Goal: Task Accomplishment & Management: Complete application form

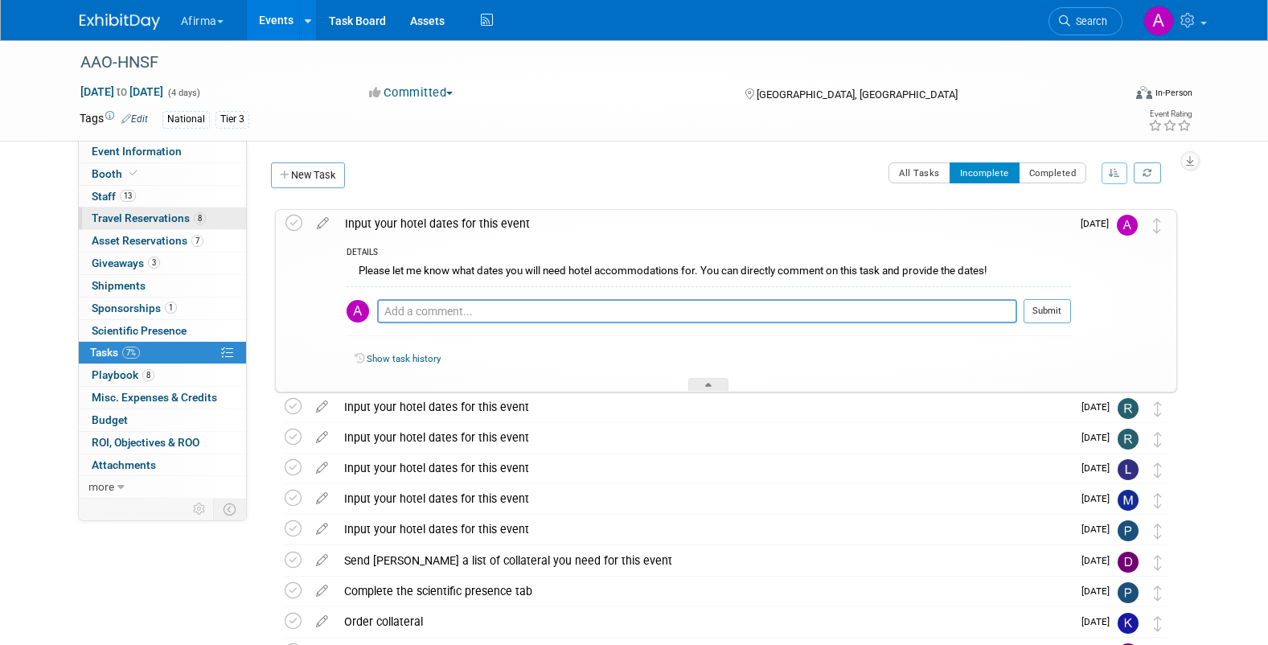
click at [142, 216] on span "Travel Reservations 8" at bounding box center [149, 217] width 114 height 13
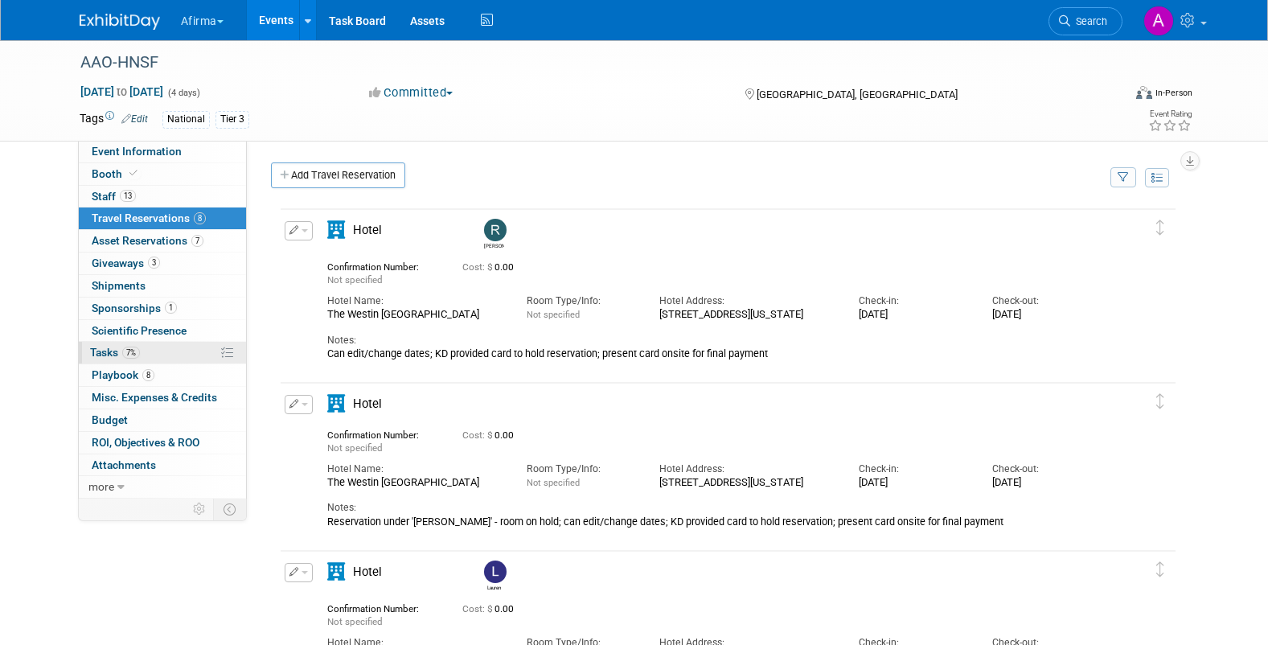
click at [129, 353] on span "7%" at bounding box center [131, 353] width 18 height 12
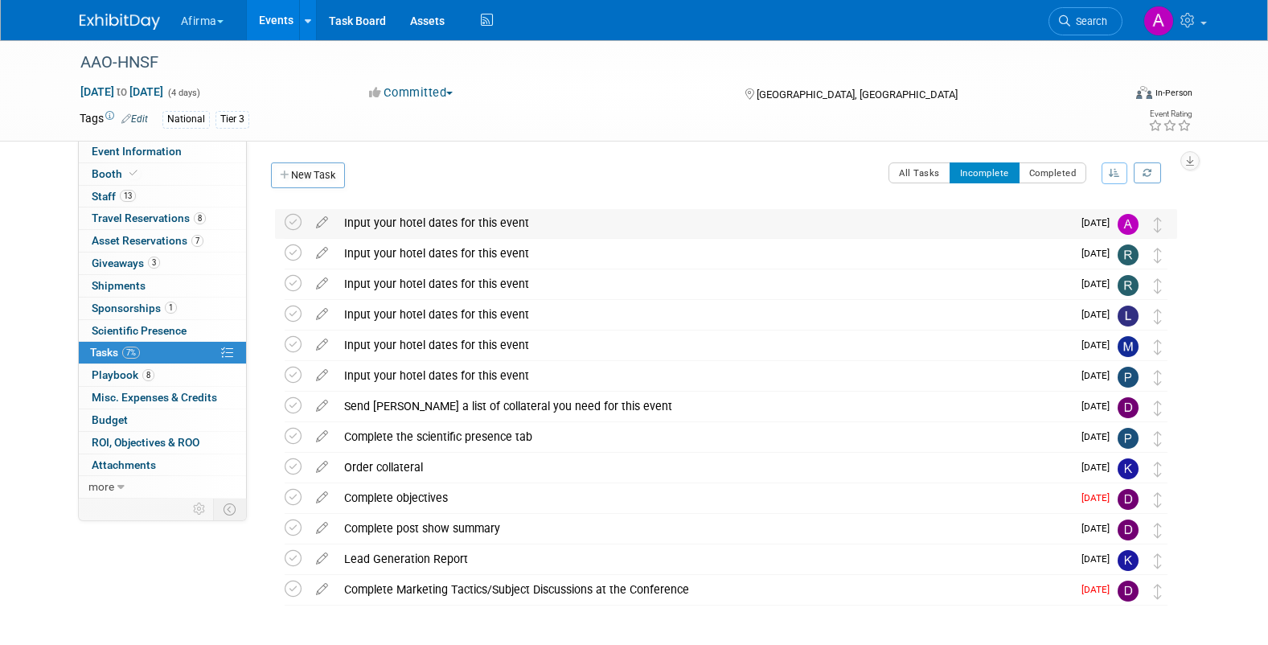
click at [710, 228] on div "Input your hotel dates for this event" at bounding box center [704, 222] width 736 height 27
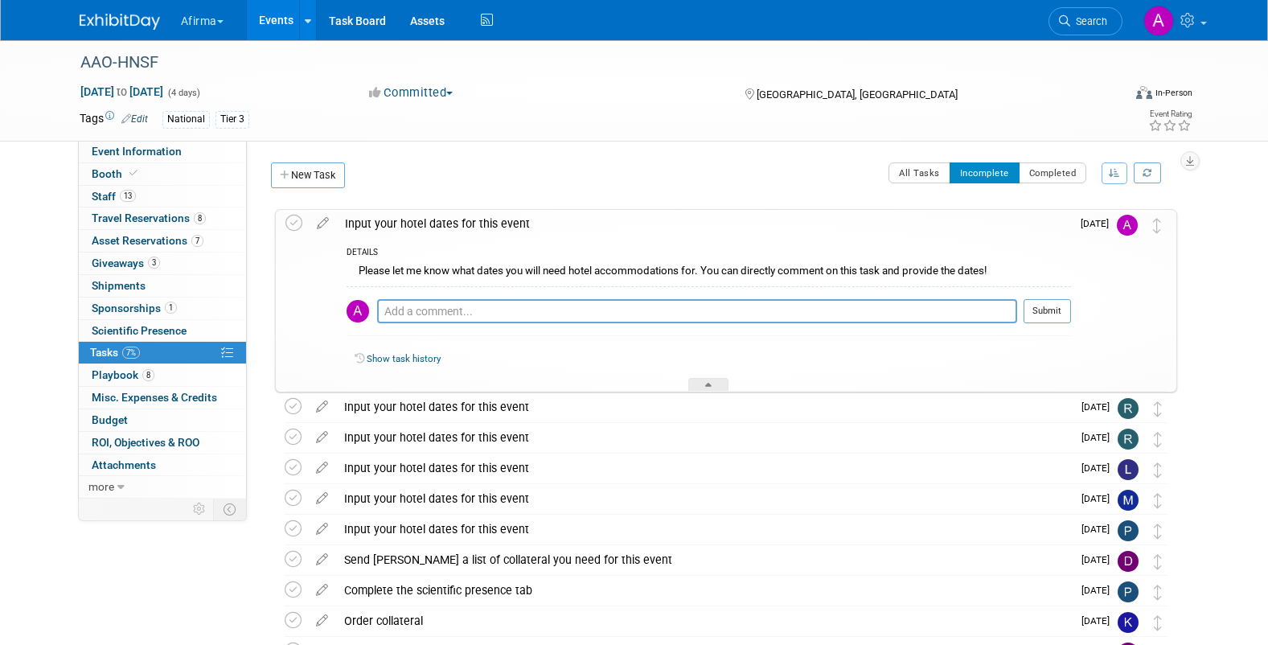
click at [356, 314] on img at bounding box center [358, 311] width 23 height 23
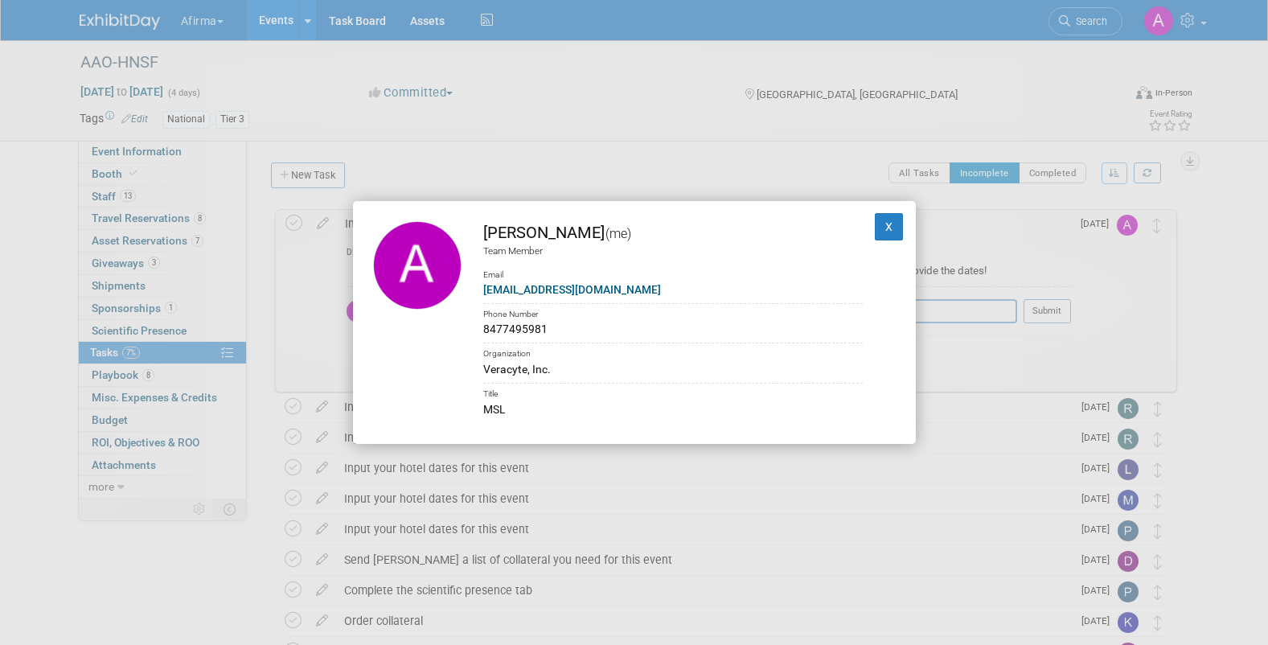
click at [450, 162] on div "Adeeb Ansari (me) Team Member Email adeeb@veracyte.com Phone Number 8477495981 …" at bounding box center [634, 322] width 1268 height 645
click at [884, 218] on button "X" at bounding box center [889, 226] width 29 height 27
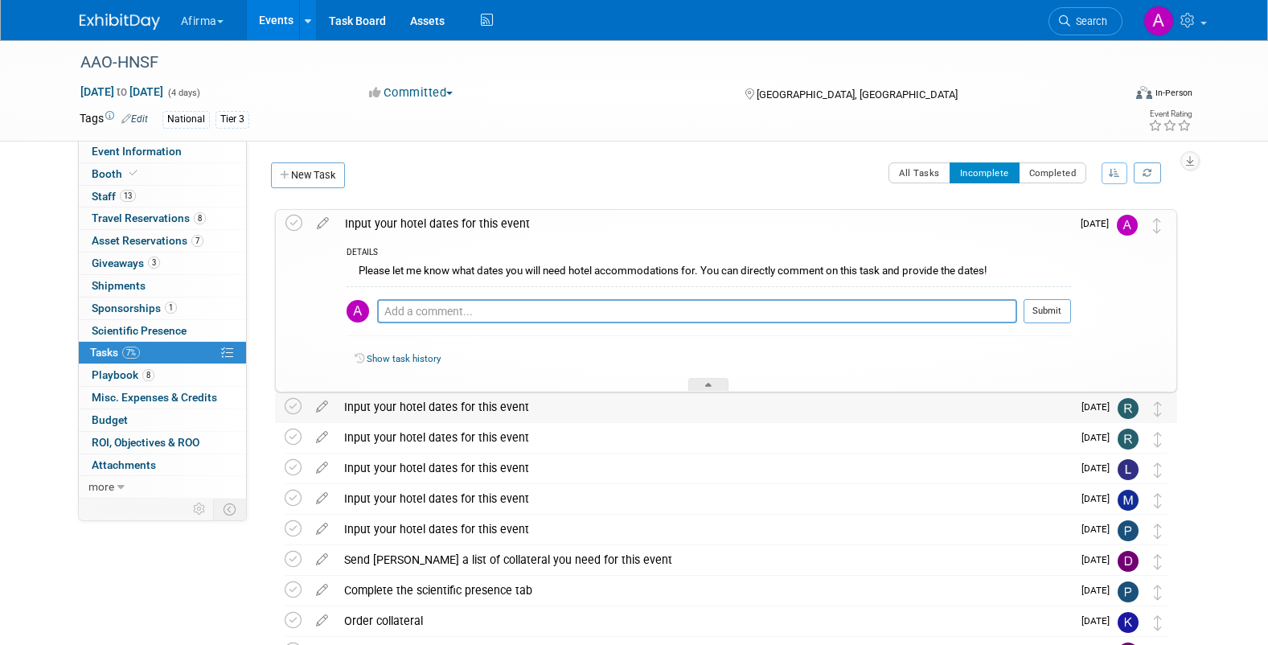
click at [1124, 409] on img at bounding box center [1128, 408] width 21 height 21
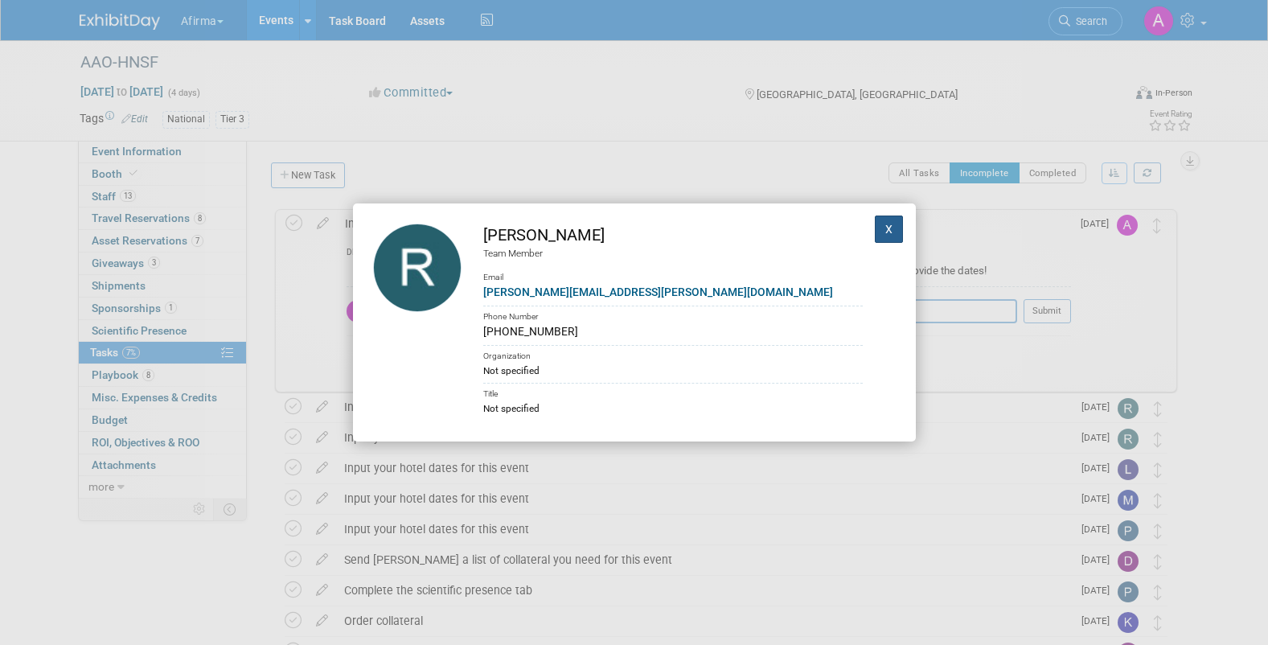
click at [888, 234] on button "X" at bounding box center [889, 229] width 29 height 27
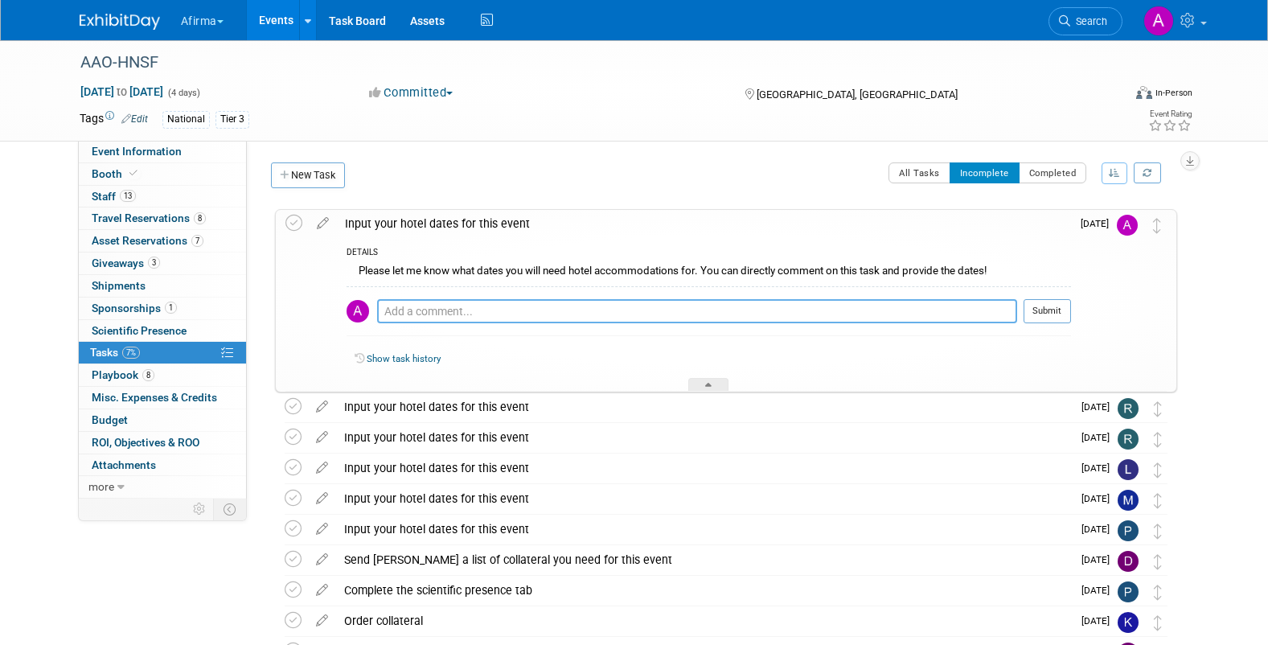
click at [479, 309] on textarea at bounding box center [697, 311] width 640 height 24
click at [462, 307] on textarea "Check in Oct 11th, Check out Monday Oct 13th" at bounding box center [697, 311] width 640 height 24
type textarea "Check in Oct 10th, Check out Monday Oct 13th"
click at [1126, 224] on img at bounding box center [1127, 225] width 21 height 21
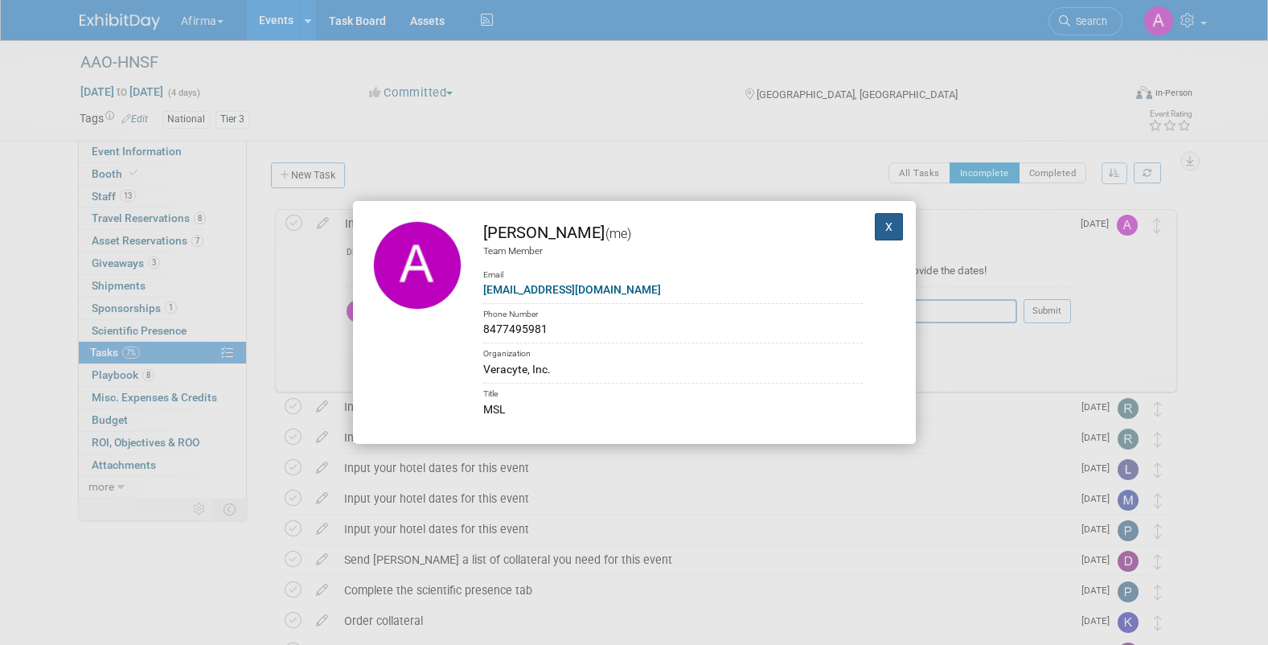
click at [894, 223] on button "X" at bounding box center [889, 226] width 29 height 27
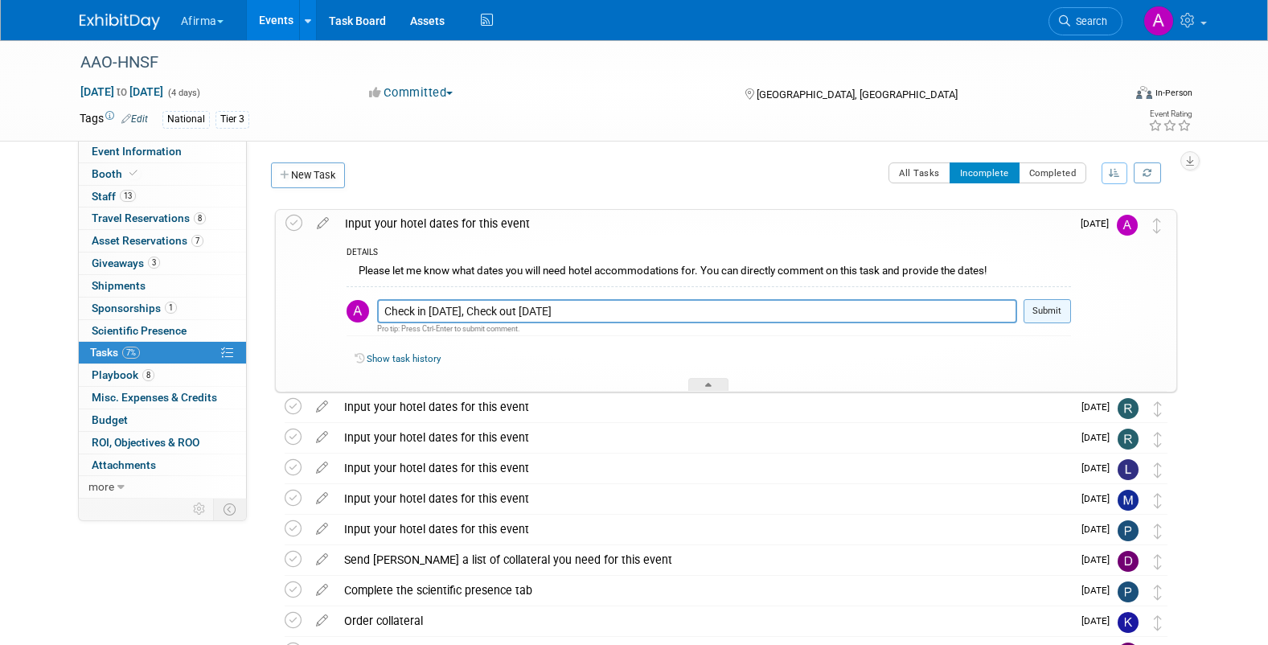
click at [1039, 314] on button "Submit" at bounding box center [1047, 311] width 47 height 24
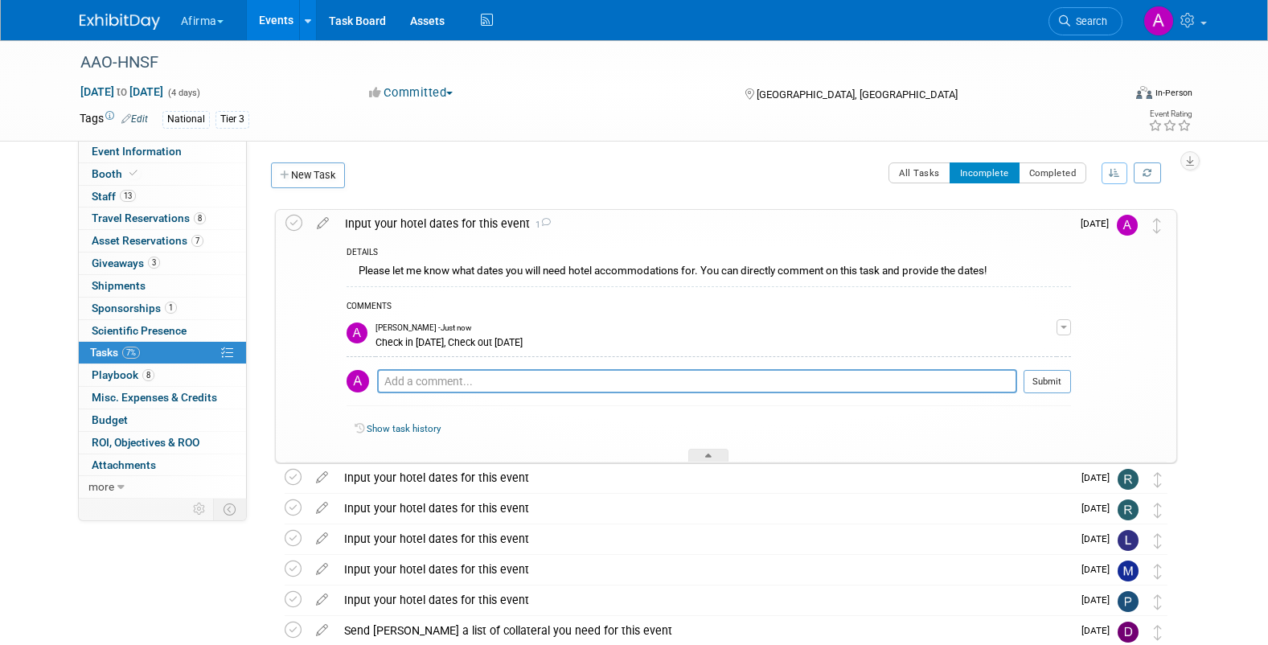
click at [277, 25] on link "Events" at bounding box center [276, 20] width 59 height 40
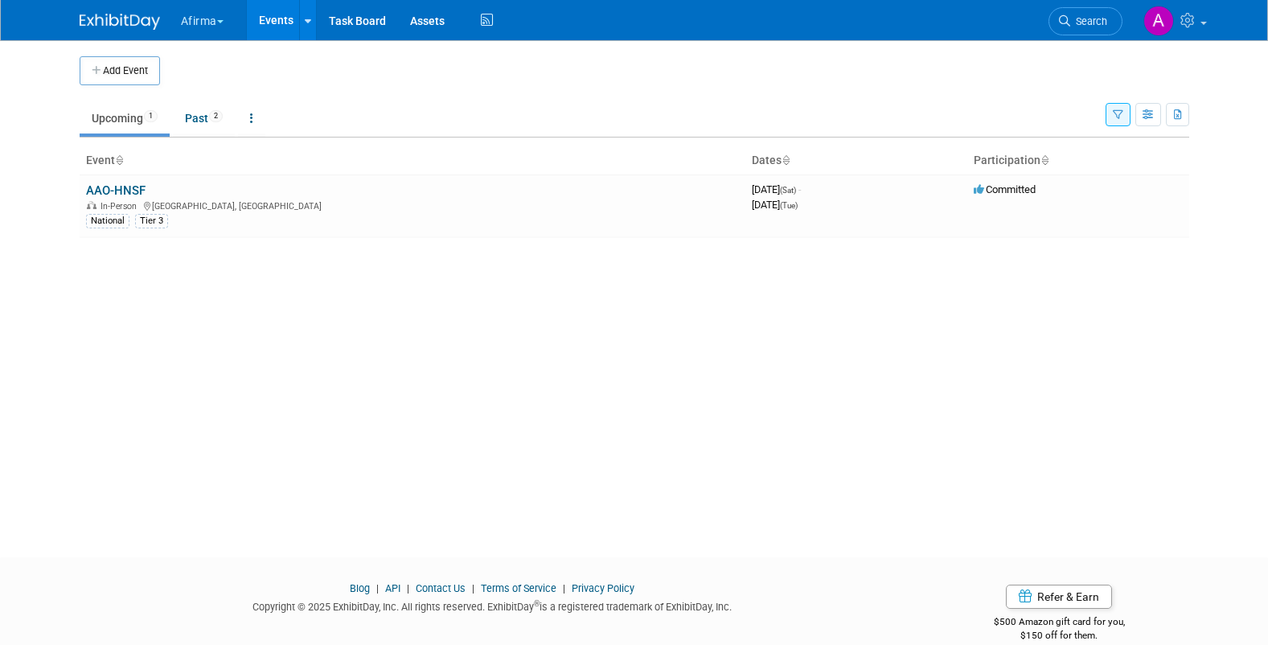
click at [207, 20] on button "Afirma" at bounding box center [211, 17] width 64 height 35
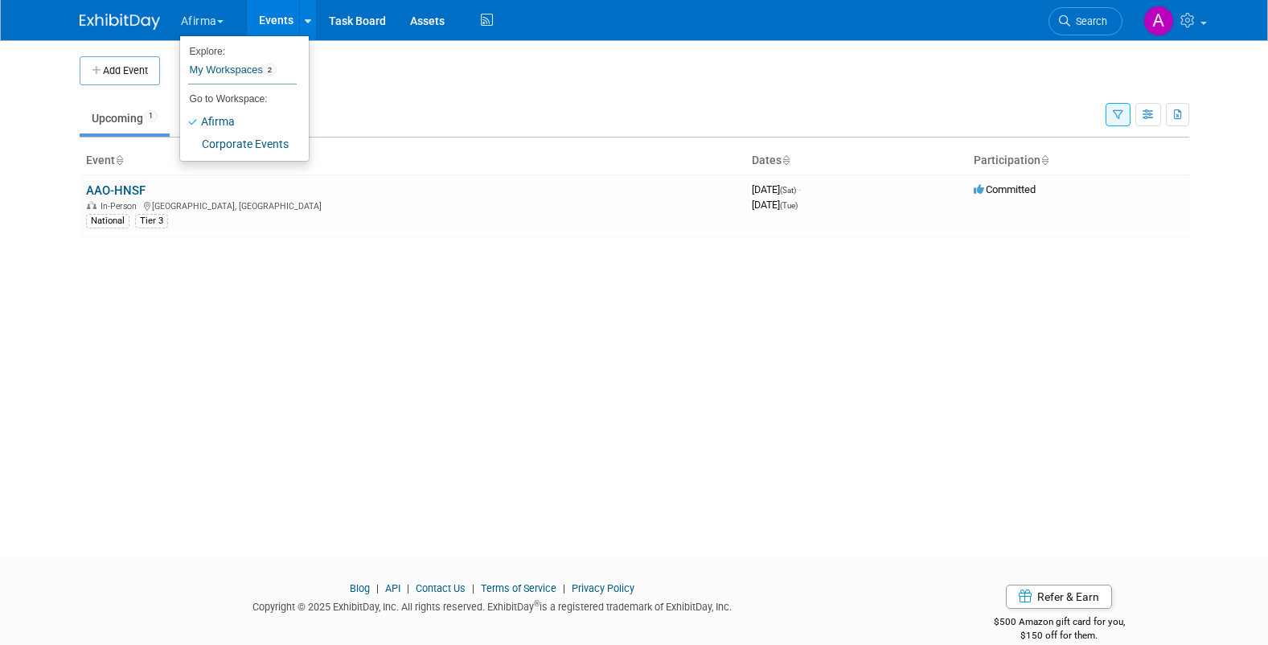
click at [346, 60] on td at bounding box center [647, 70] width 975 height 29
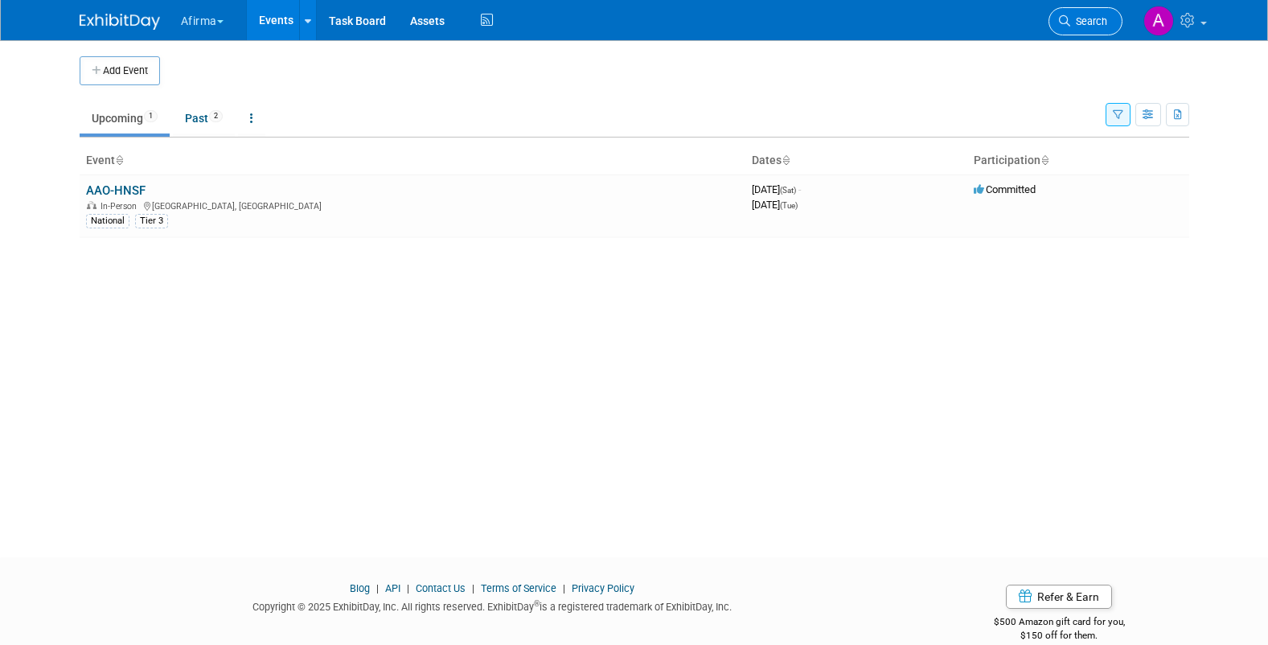
click at [1074, 13] on link "Search" at bounding box center [1086, 21] width 74 height 28
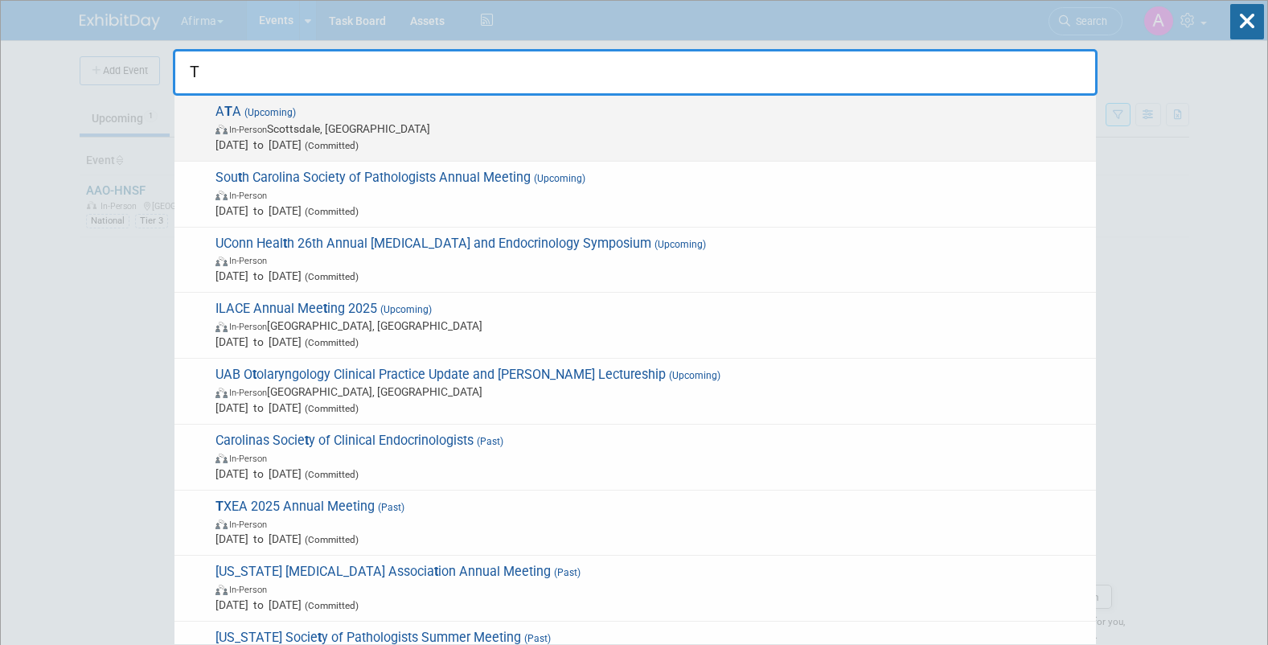
type input "T"
click at [288, 112] on span "(Upcoming)" at bounding box center [268, 112] width 55 height 11
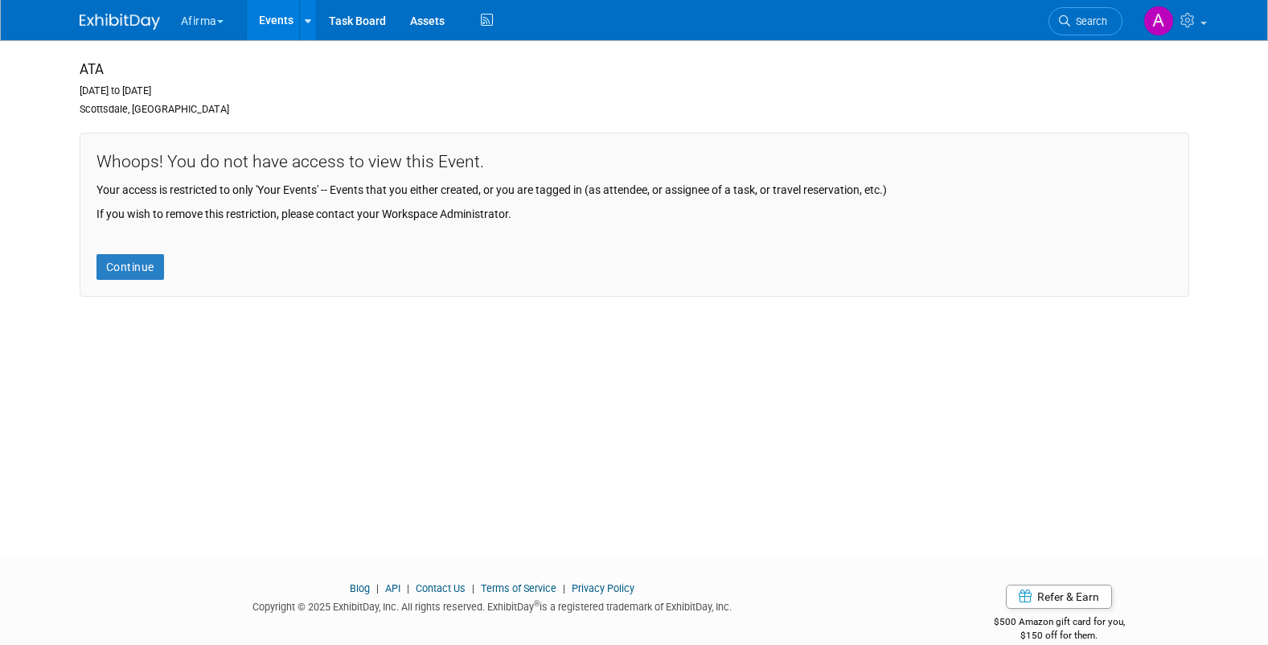
click at [216, 16] on button "Afirma" at bounding box center [211, 17] width 64 height 35
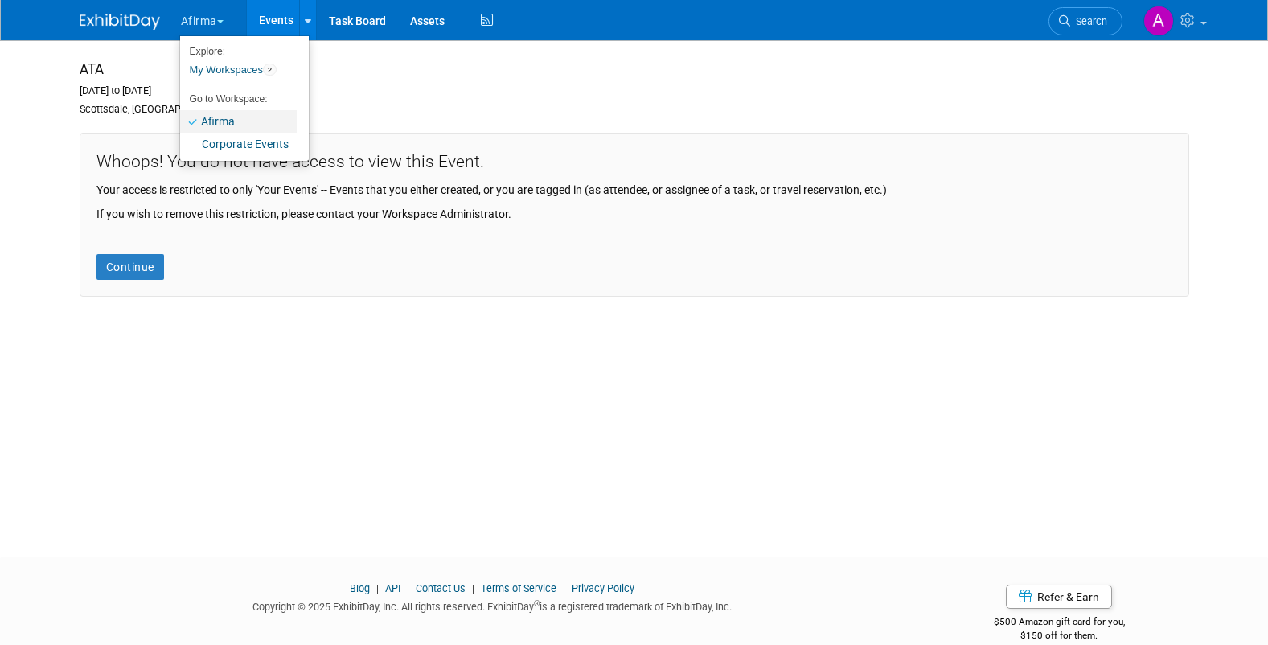
click at [207, 117] on link "Afirma" at bounding box center [238, 121] width 117 height 23
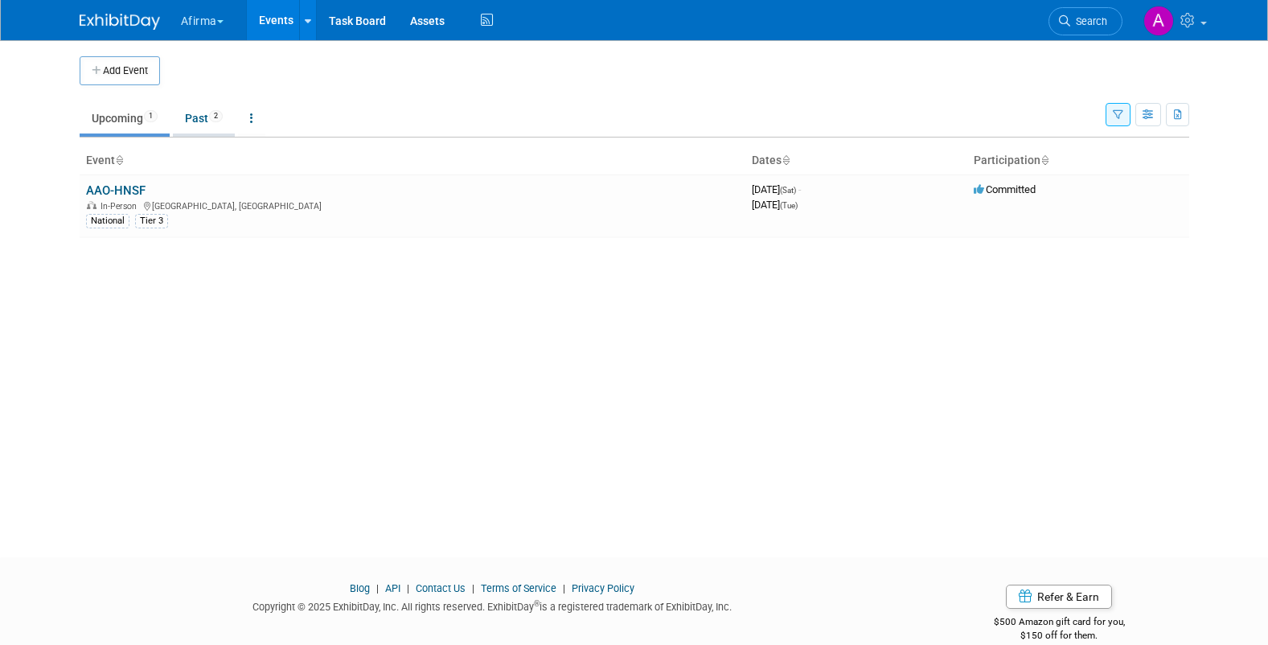
click at [223, 117] on span "2" at bounding box center [216, 116] width 14 height 12
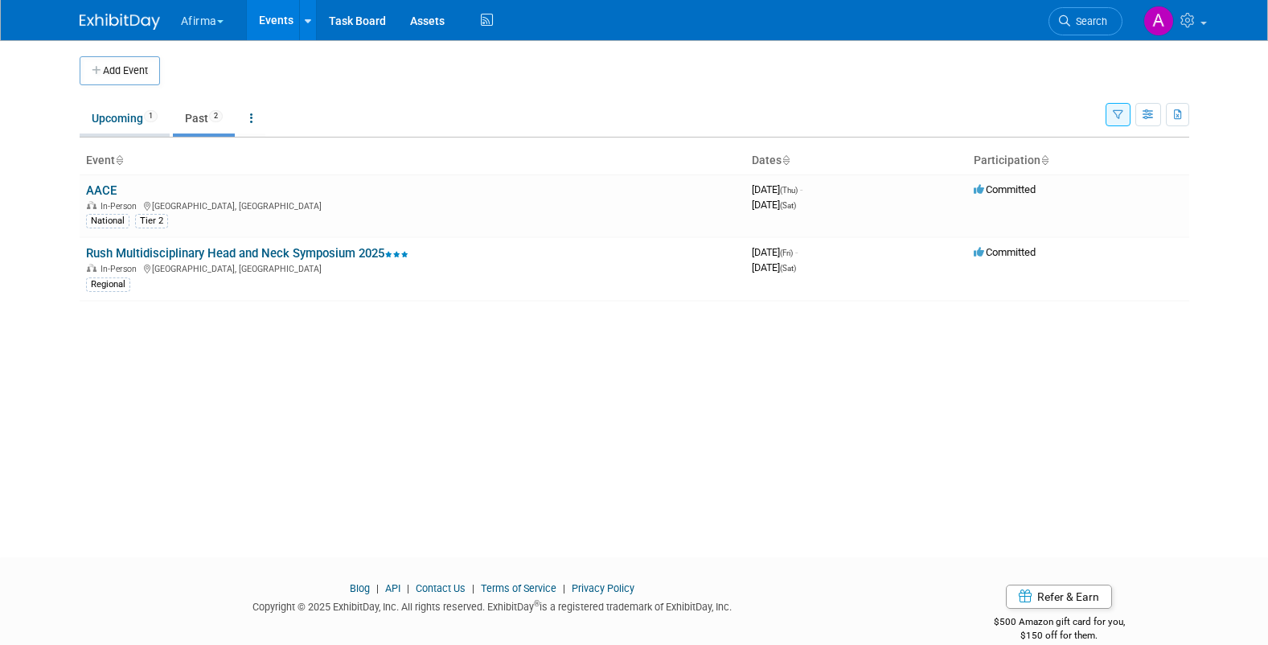
click at [135, 120] on link "Upcoming 1" at bounding box center [125, 118] width 90 height 31
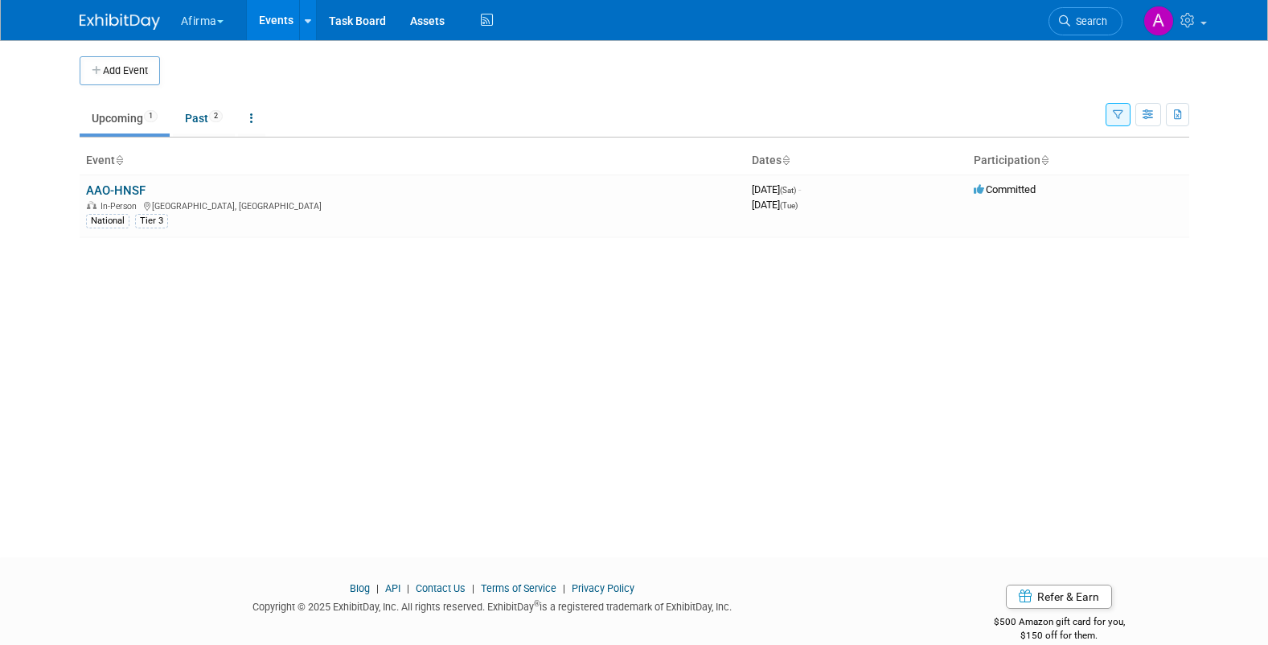
click at [292, 30] on link "Events" at bounding box center [276, 20] width 59 height 40
click at [307, 28] on link at bounding box center [307, 20] width 17 height 40
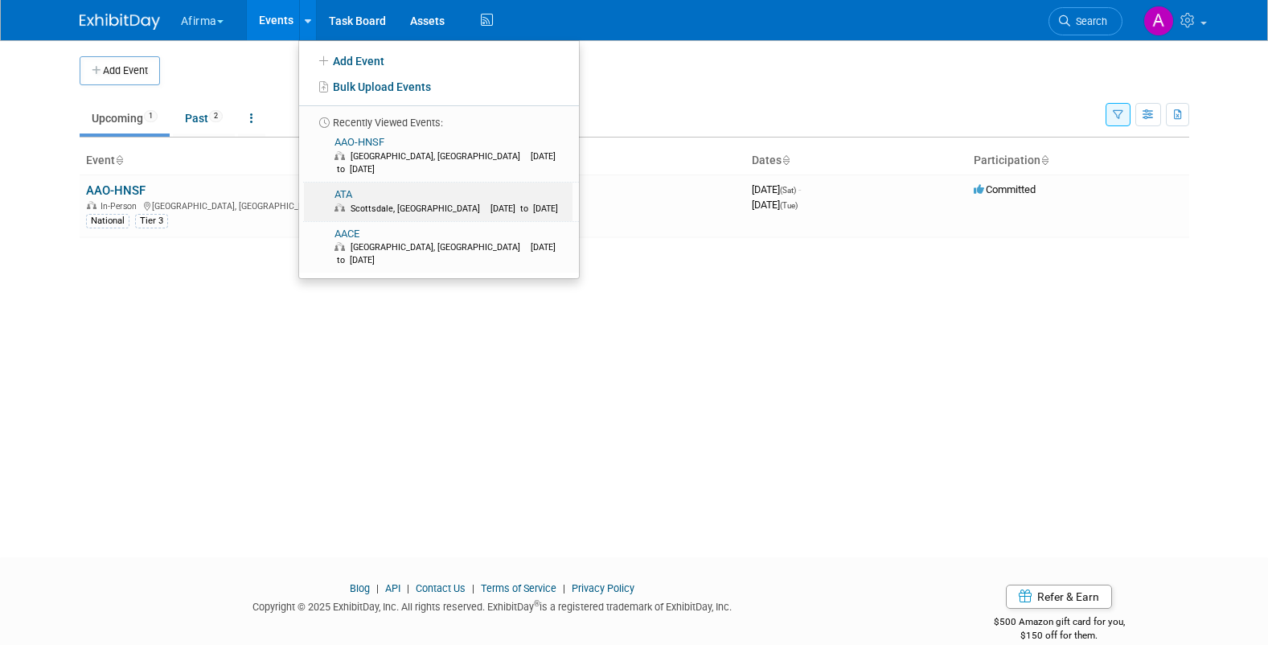
click at [348, 183] on link "ATA Scottsdale, AZ Sep 10, 2025 to Sep 14, 2025" at bounding box center [438, 202] width 269 height 39
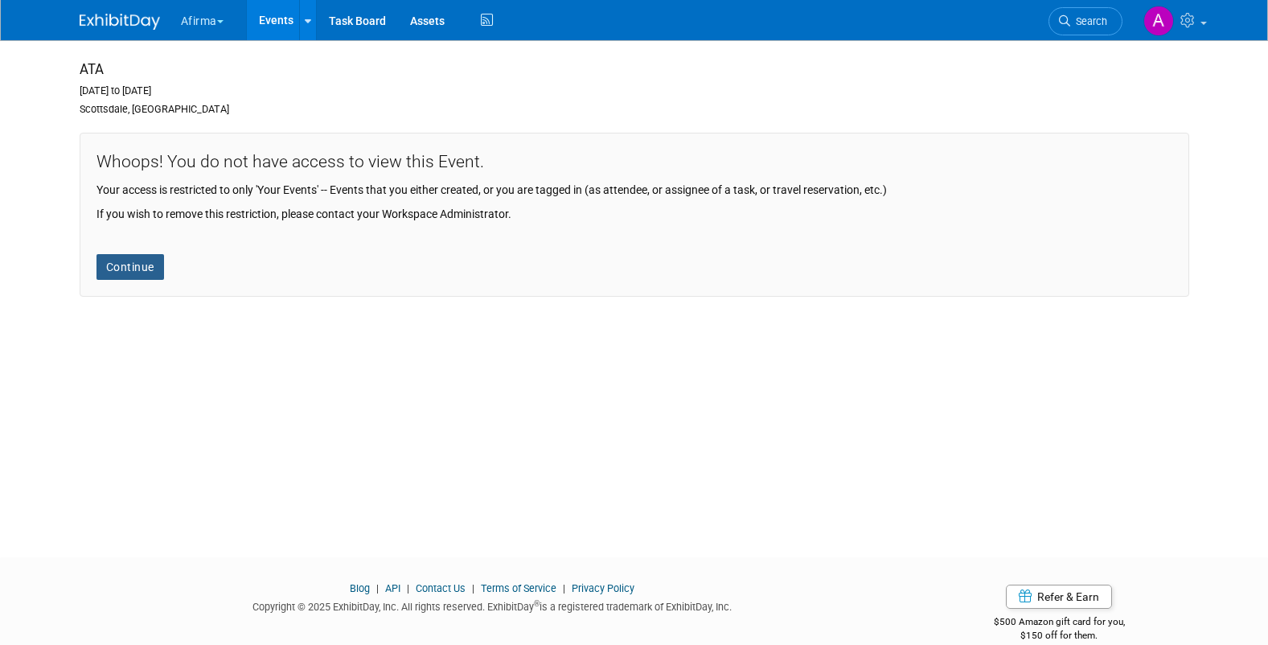
click at [133, 265] on link "Continue" at bounding box center [130, 267] width 68 height 26
